Goal: Find contact information: Find contact information

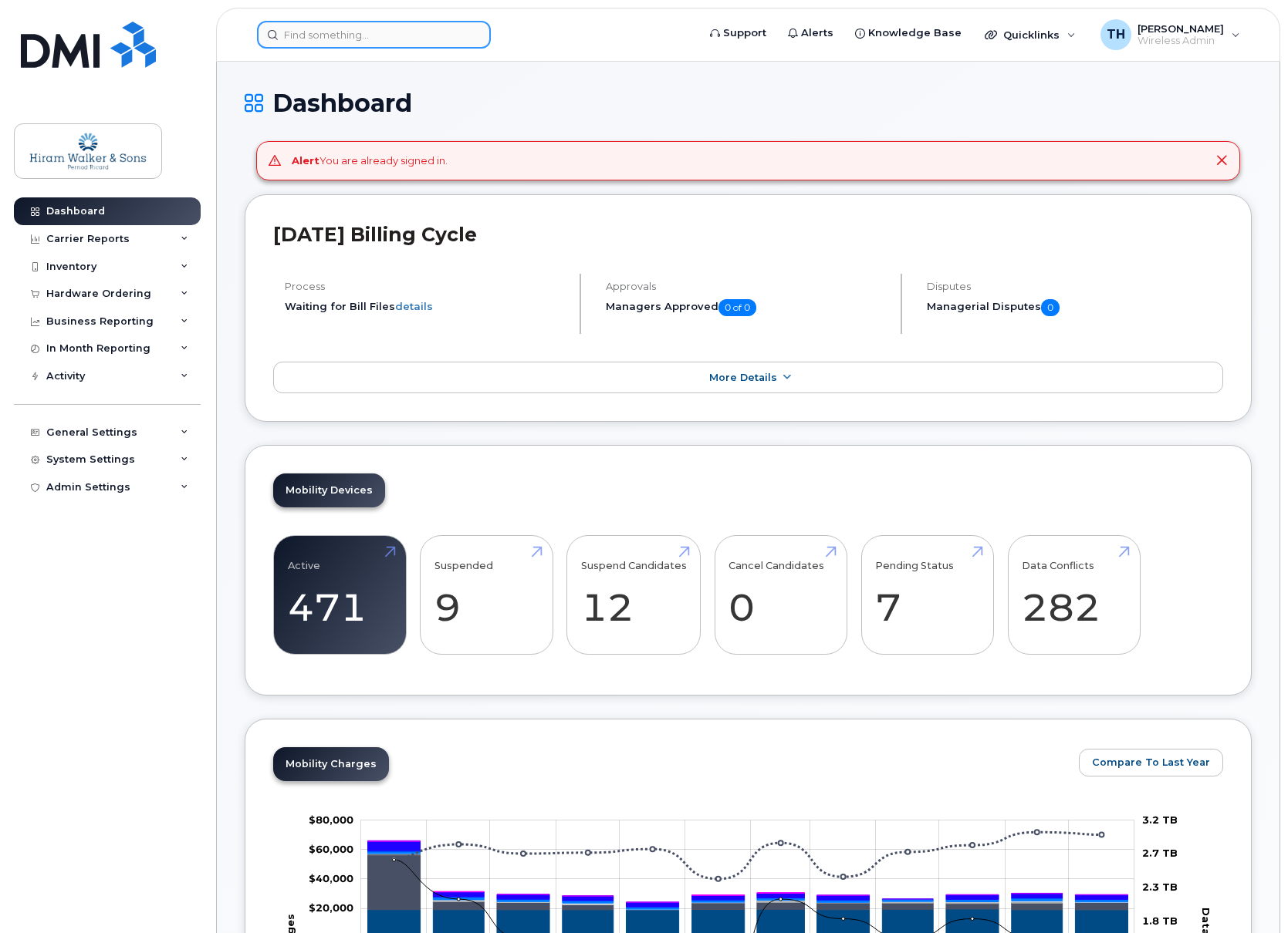
click at [374, 46] on input at bounding box center [374, 35] width 234 height 28
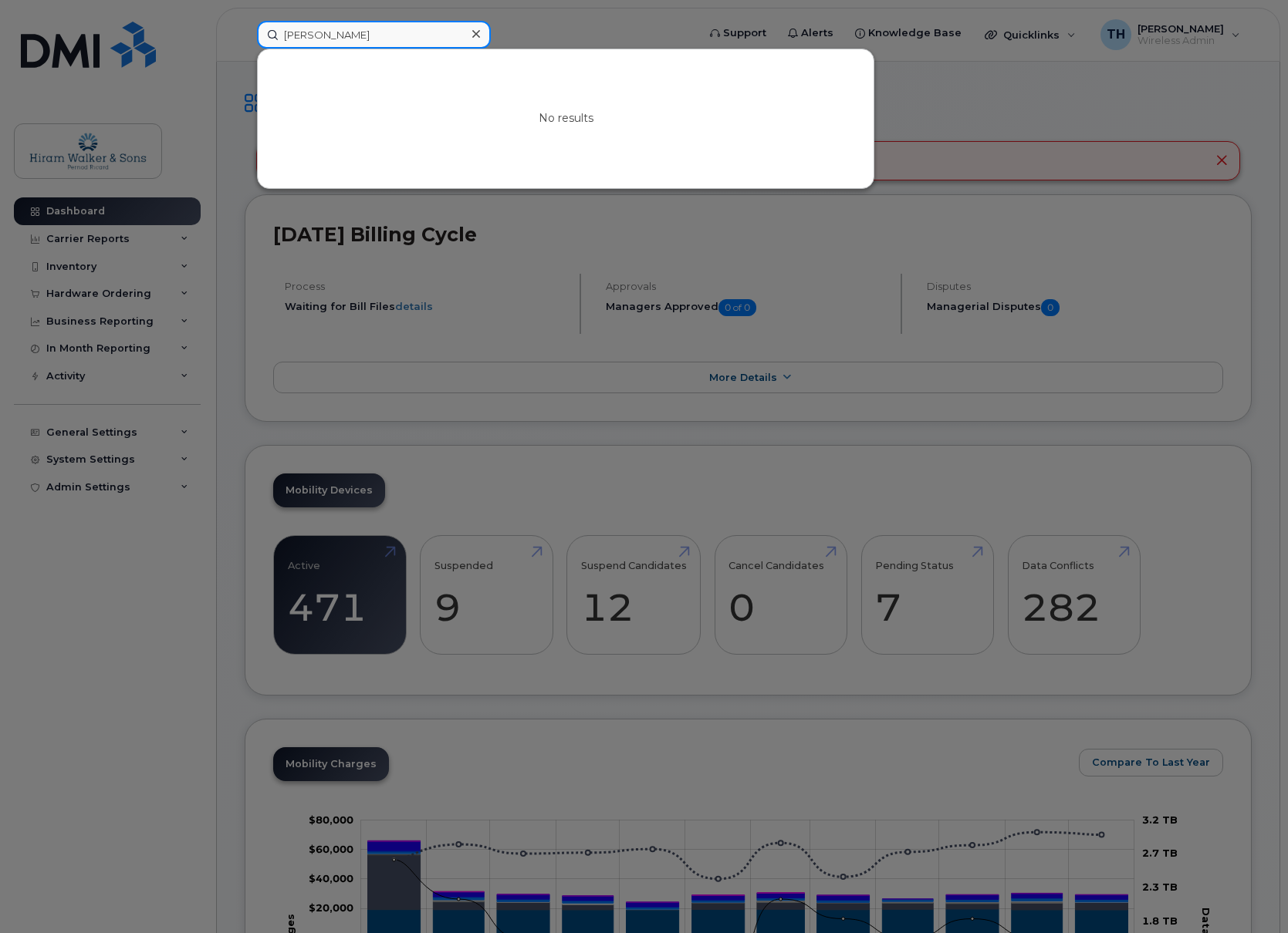
drag, startPoint x: 374, startPoint y: 46, endPoint x: 235, endPoint y: 30, distance: 139.9
click at [245, 30] on div "ashley grass No results" at bounding box center [472, 35] width 454 height 28
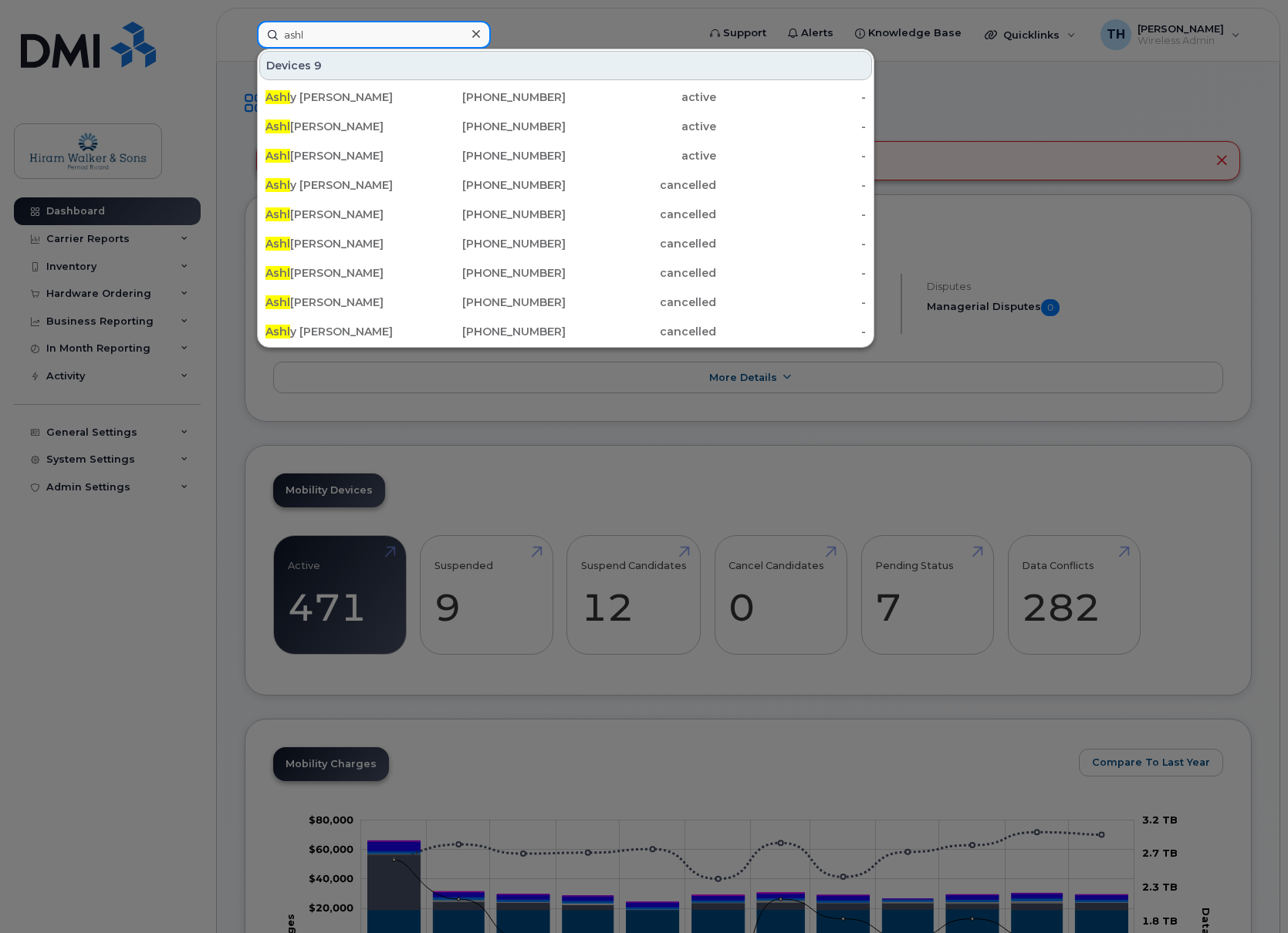
type input "ashl"
click at [448, 125] on div "[PHONE_NUMBER]" at bounding box center [491, 125] width 150 height 15
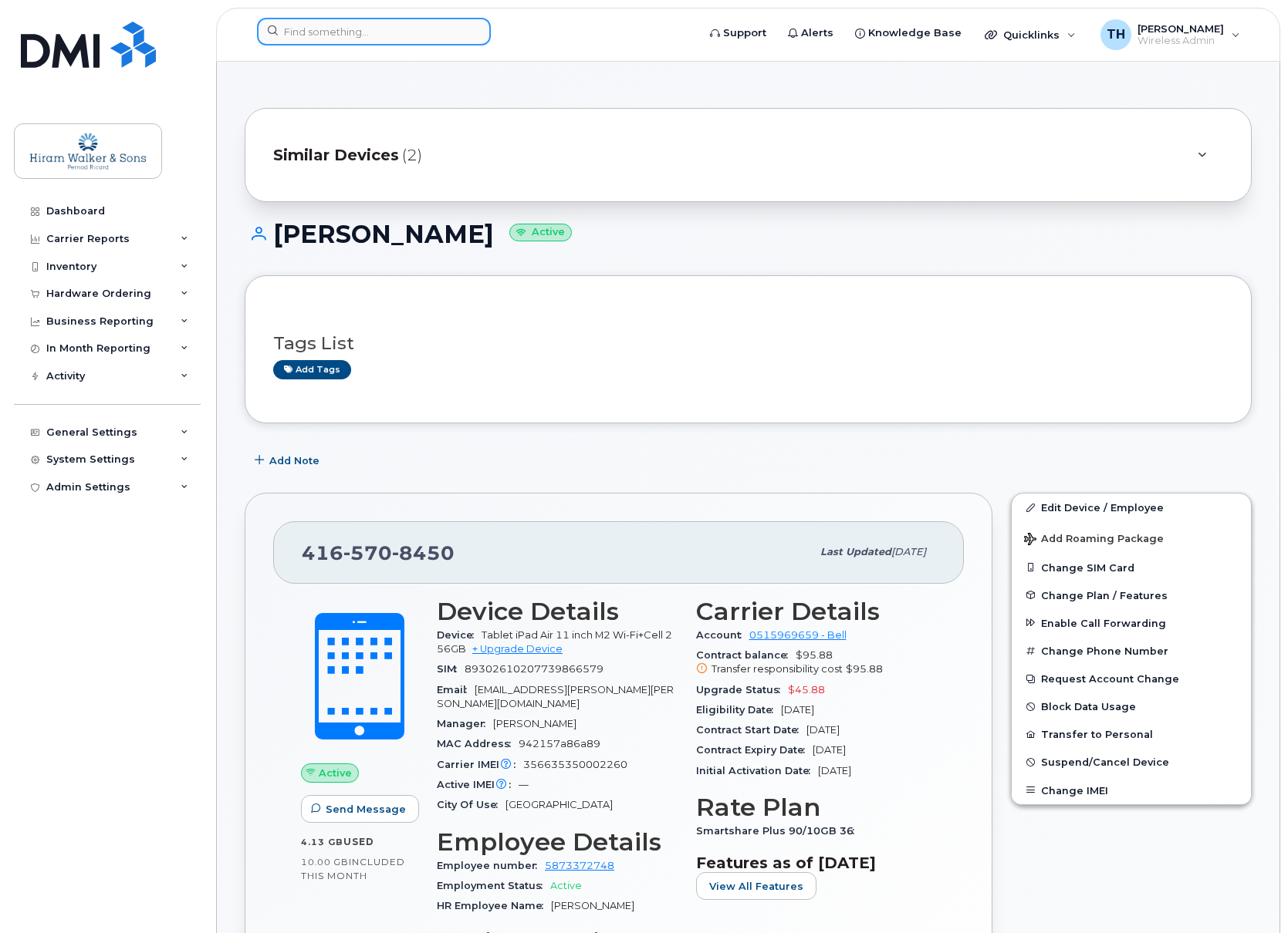
click at [369, 34] on input at bounding box center [374, 32] width 234 height 28
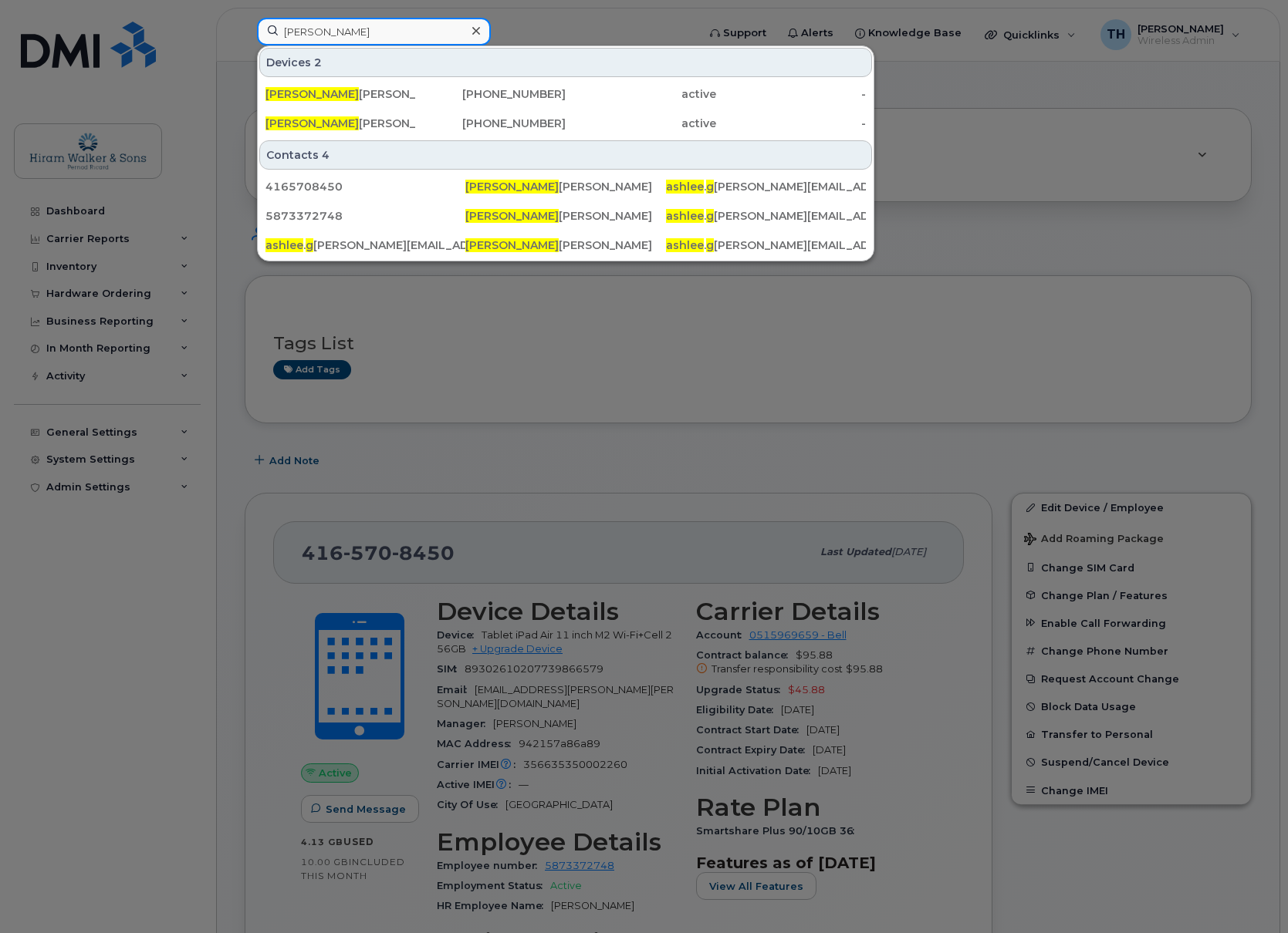
type input "ashlee g"
click at [536, 125] on div "[PHONE_NUMBER]" at bounding box center [491, 122] width 150 height 15
